Goal: Book appointment/travel/reservation

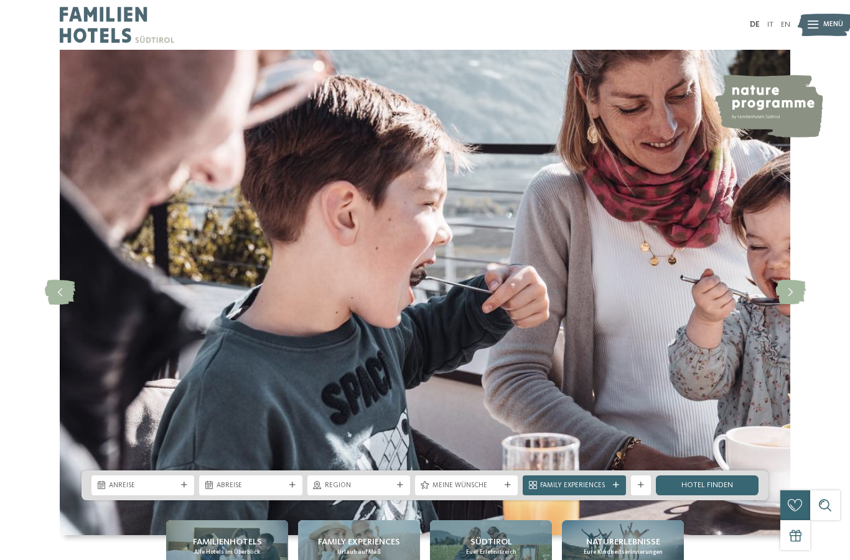
click at [827, 24] on span "Menü" at bounding box center [834, 25] width 20 height 10
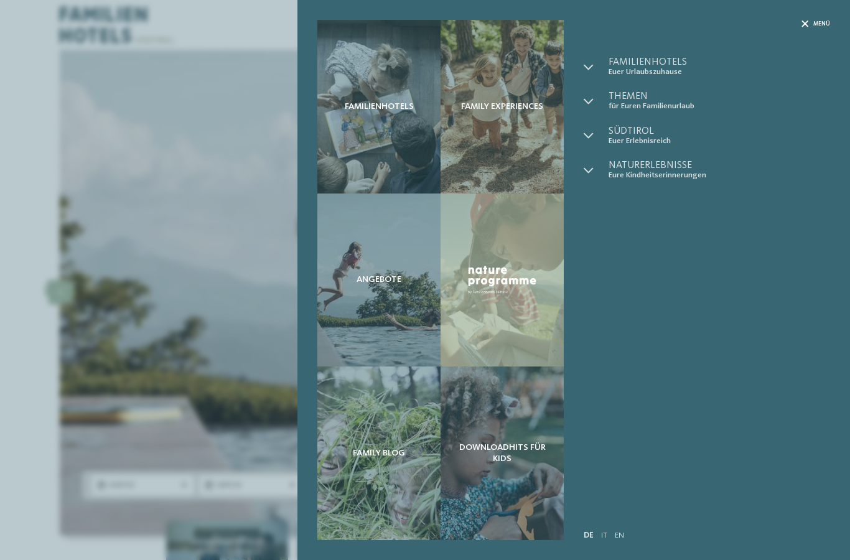
click at [814, 23] on span "Menü" at bounding box center [822, 24] width 17 height 8
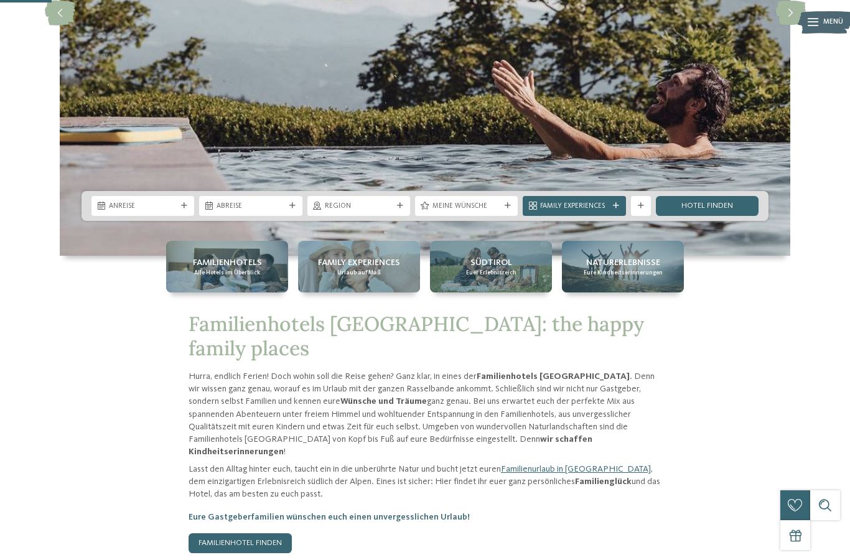
scroll to position [286, 0]
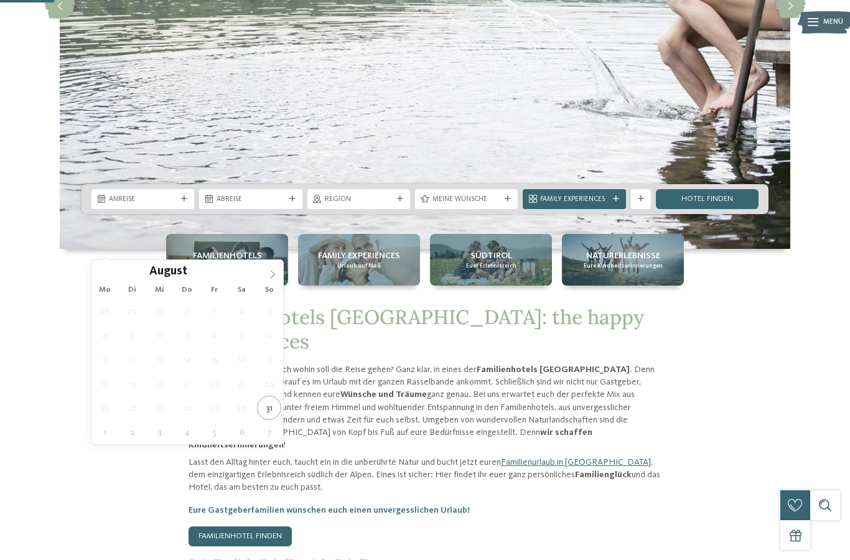
click at [268, 273] on icon at bounding box center [272, 274] width 9 height 9
type input "****"
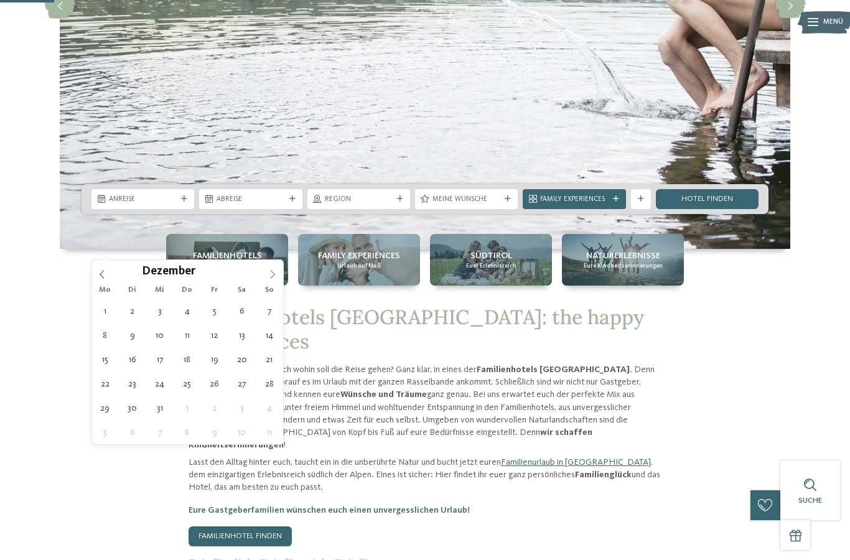
click at [268, 273] on icon at bounding box center [272, 274] width 9 height 9
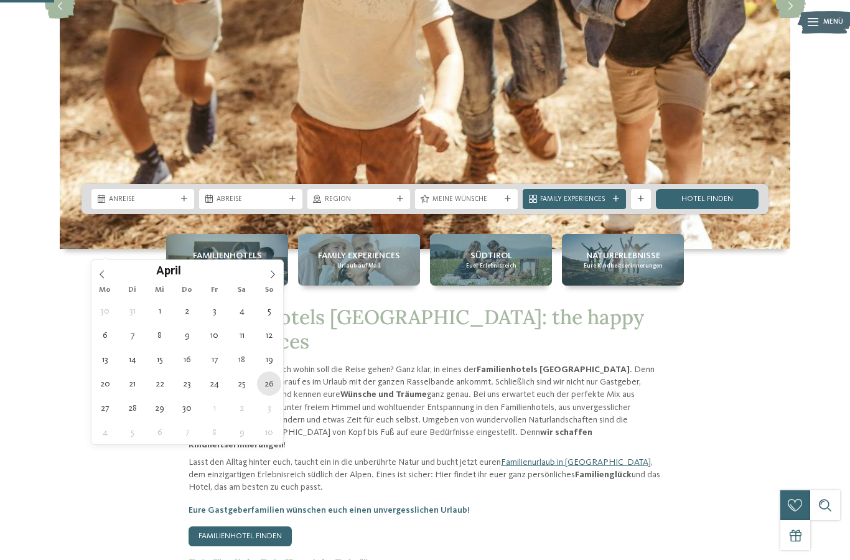
type div "[DATE]"
type input "****"
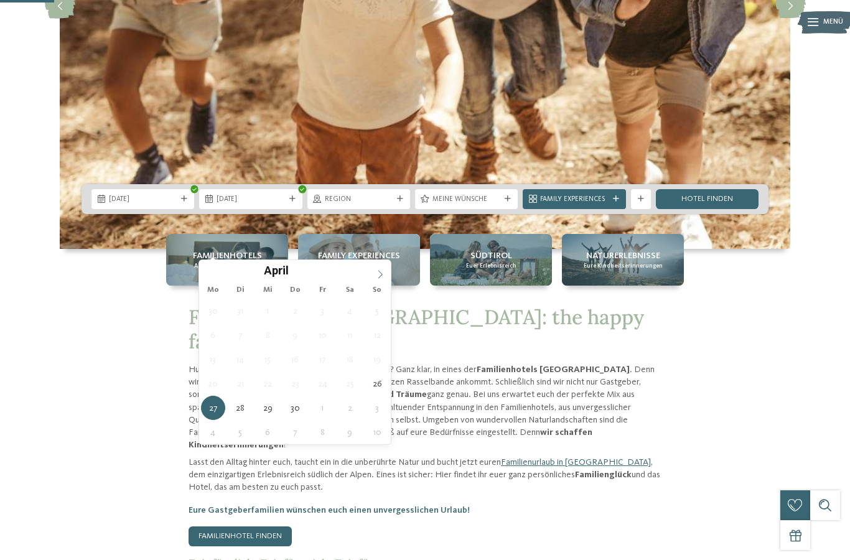
click at [378, 273] on icon at bounding box center [380, 274] width 9 height 9
click at [209, 271] on icon at bounding box center [209, 274] width 9 height 9
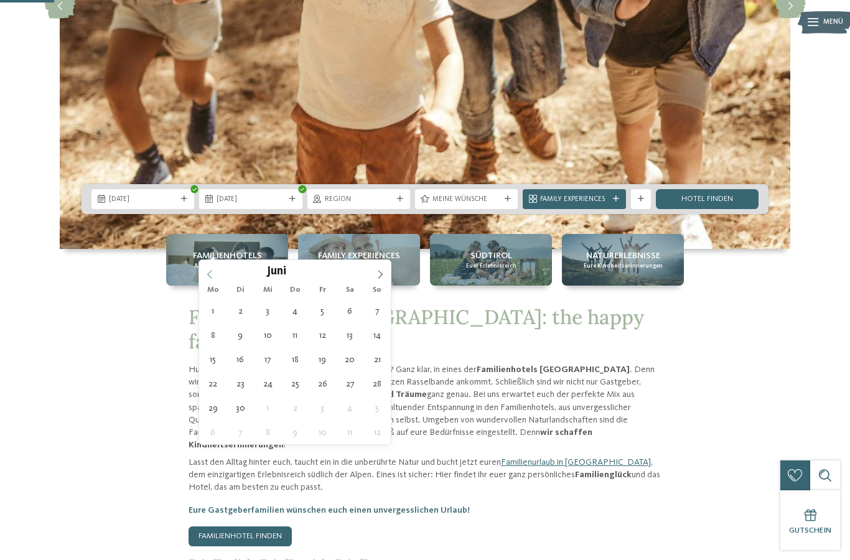
click at [209, 271] on icon at bounding box center [209, 274] width 9 height 9
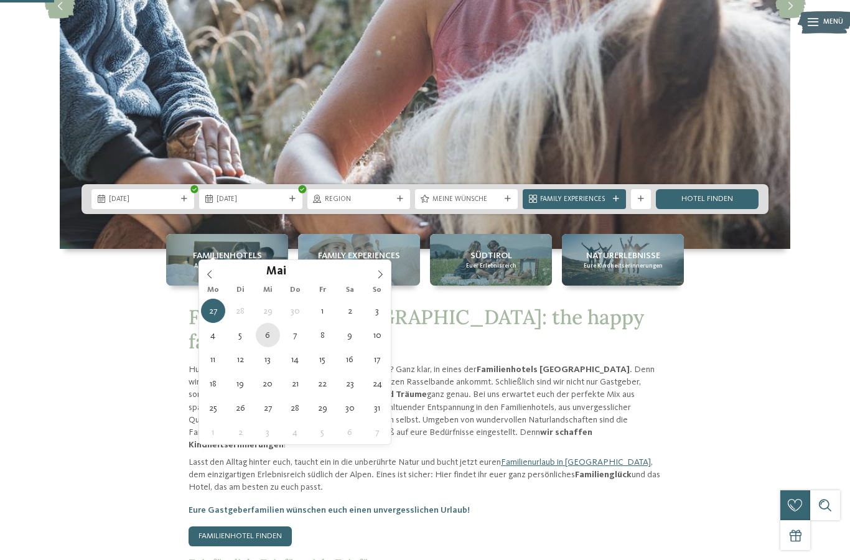
type div "[DATE]"
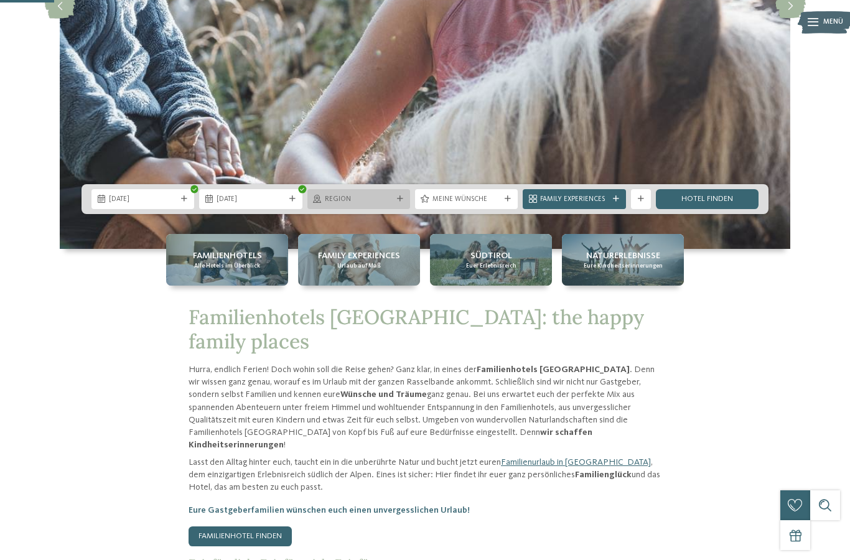
click at [382, 205] on span "Region" at bounding box center [359, 200] width 68 height 10
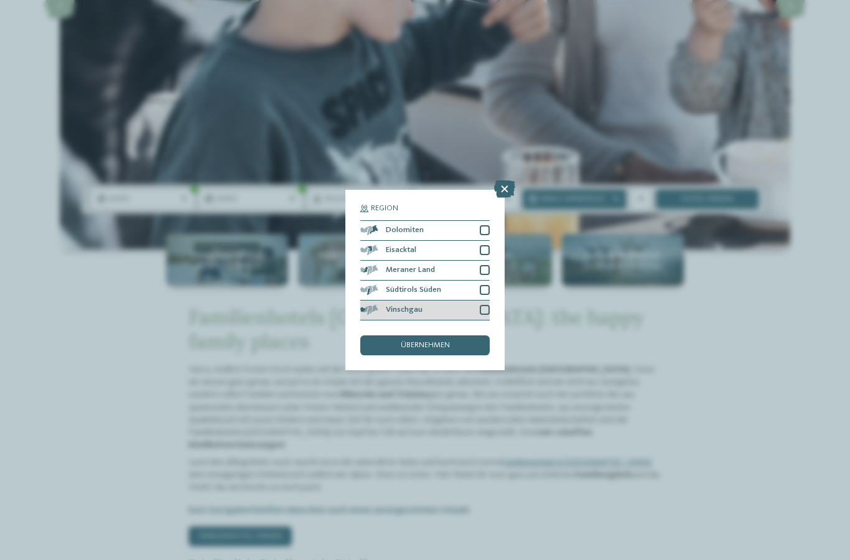
click at [477, 301] on div "Vinschgau" at bounding box center [424, 311] width 129 height 20
click at [479, 261] on div "Meraner Land" at bounding box center [424, 271] width 129 height 20
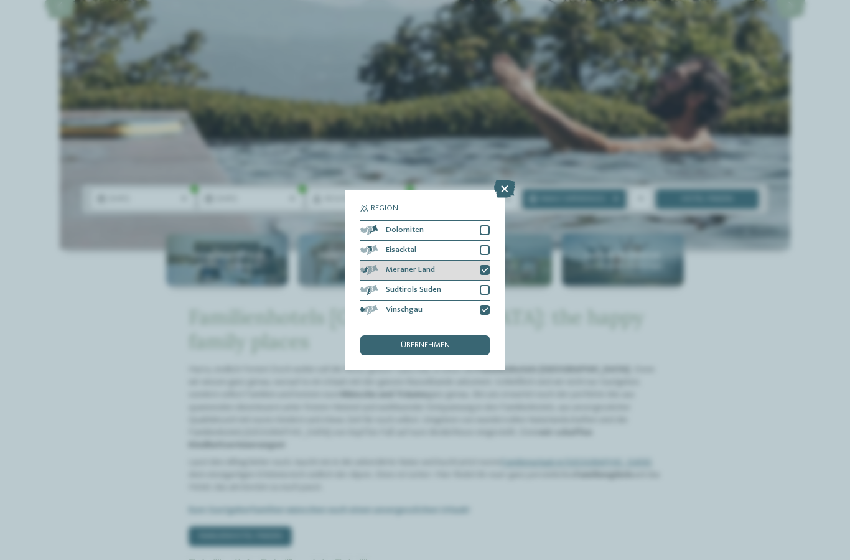
click at [479, 261] on div "Meraner Land" at bounding box center [424, 271] width 129 height 20
click at [483, 301] on div "Vinschgau" at bounding box center [424, 311] width 129 height 20
click at [474, 336] on div "übernehmen" at bounding box center [424, 346] width 129 height 20
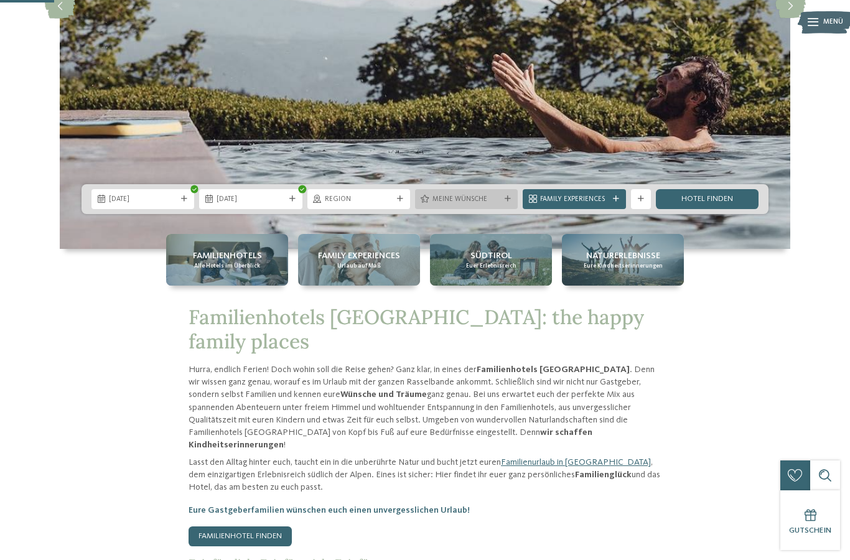
click at [508, 202] on icon at bounding box center [508, 199] width 6 height 6
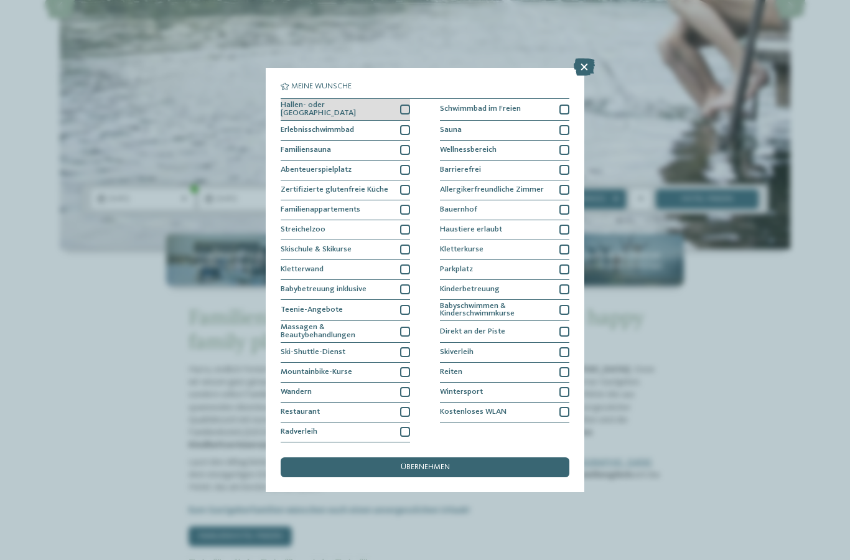
click at [407, 99] on div "Hallen- oder [GEOGRAPHIC_DATA]" at bounding box center [345, 110] width 129 height 22
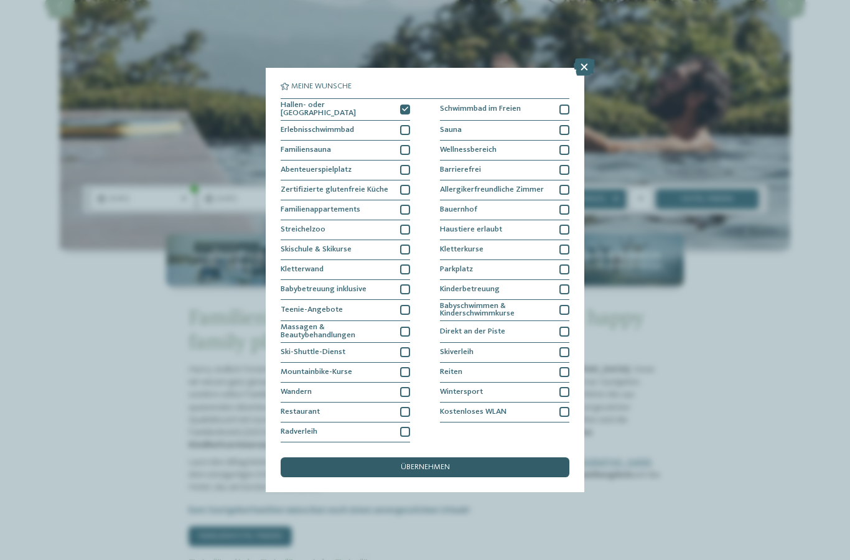
click at [441, 464] on span "übernehmen" at bounding box center [425, 468] width 49 height 8
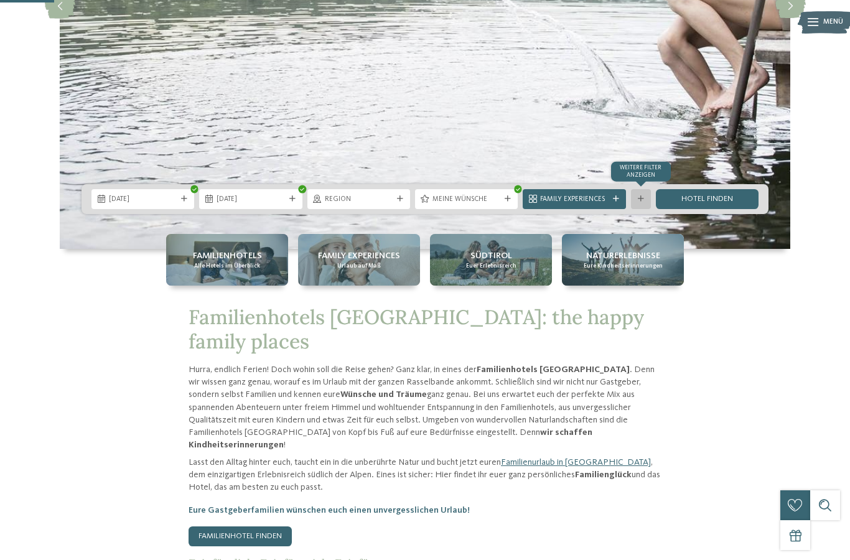
click at [641, 202] on icon at bounding box center [641, 199] width 6 height 6
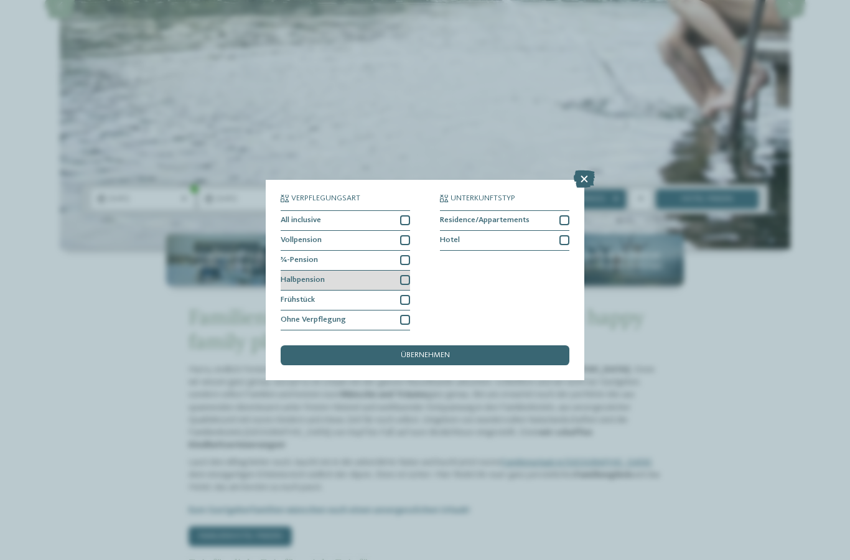
click at [400, 275] on div at bounding box center [405, 280] width 10 height 10
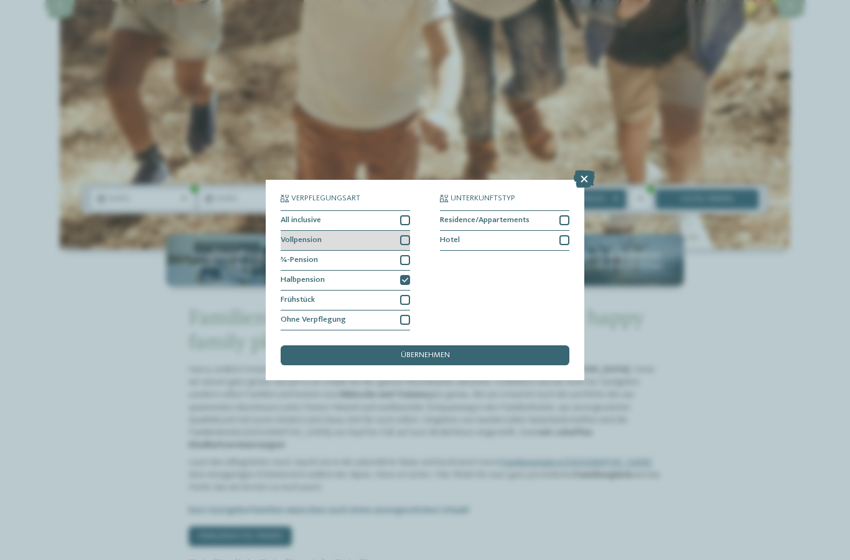
click at [402, 231] on div "Vollpension" at bounding box center [345, 241] width 129 height 20
click at [418, 345] on div "übernehmen" at bounding box center [425, 355] width 289 height 20
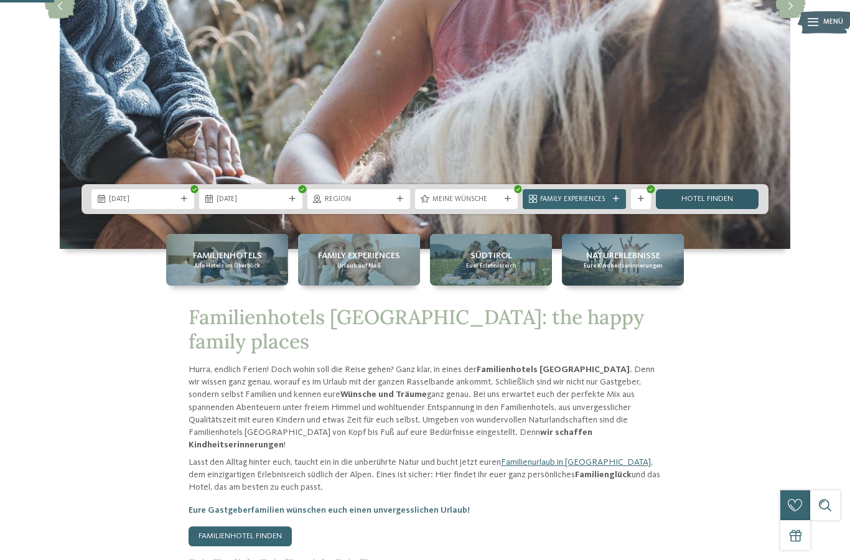
click at [679, 209] on link "Hotel finden" at bounding box center [707, 199] width 103 height 20
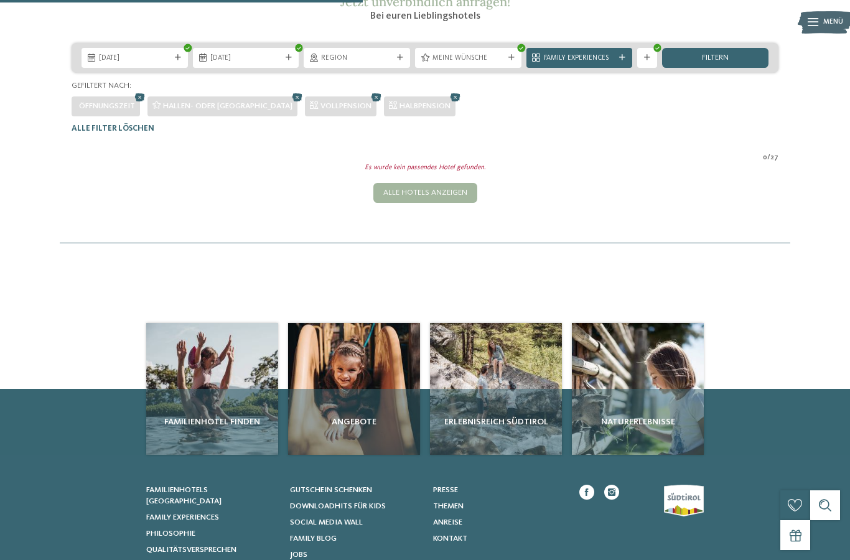
scroll to position [187, 0]
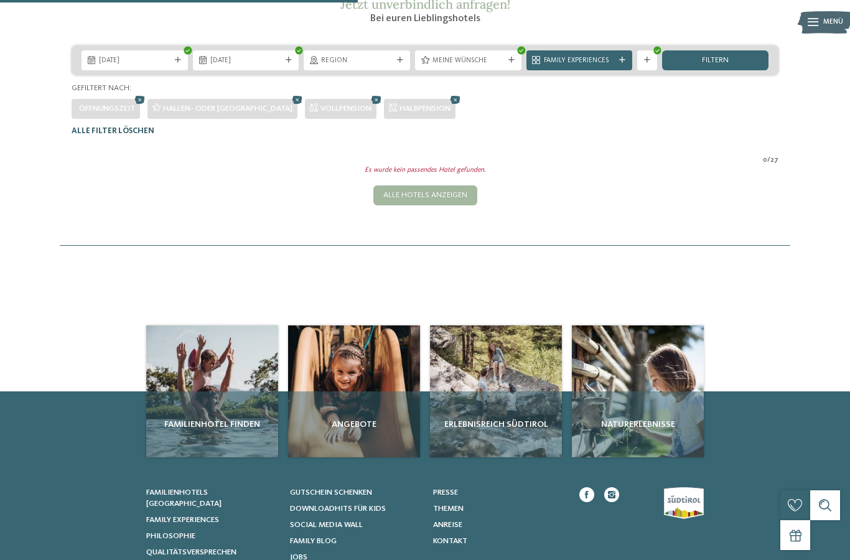
click at [129, 135] on span "Alle Filter löschen" at bounding box center [113, 131] width 83 height 8
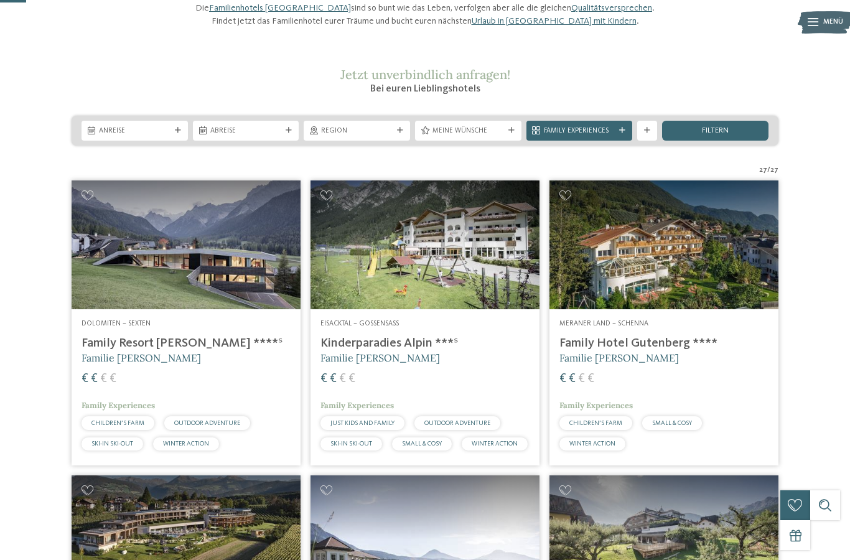
scroll to position [0, 0]
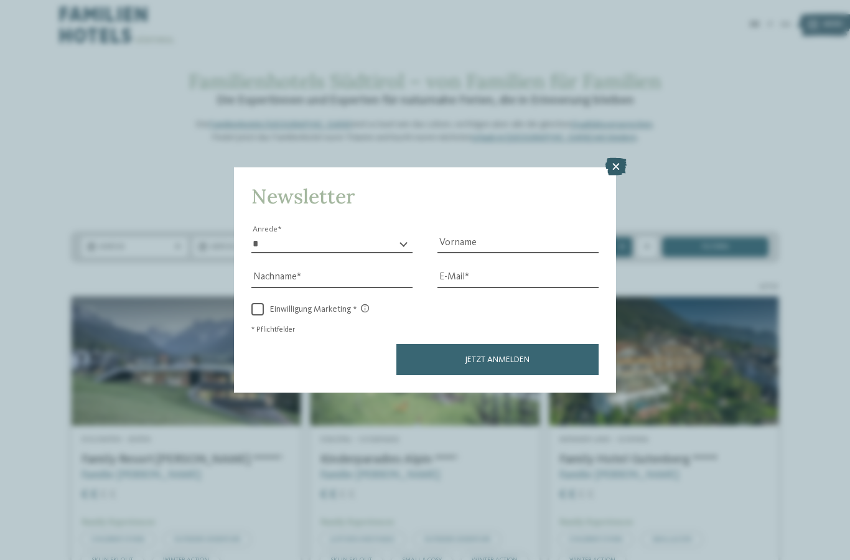
click at [617, 158] on icon at bounding box center [616, 166] width 21 height 17
